Goal: Task Accomplishment & Management: Complete application form

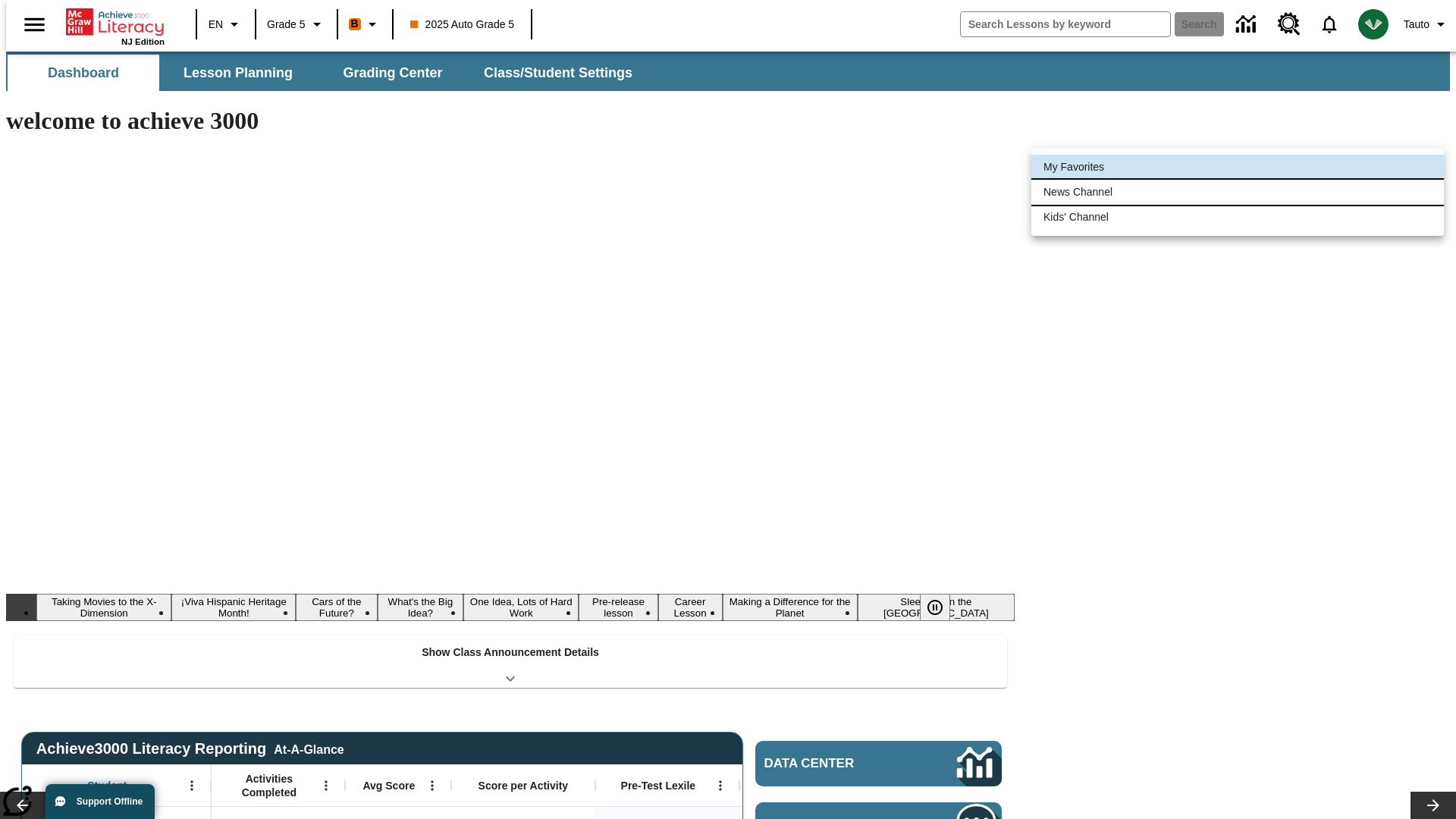
click at [1238, 192] on li "News Channel" at bounding box center [1237, 192] width 413 height 25
type input "120"
